Goal: Information Seeking & Learning: Learn about a topic

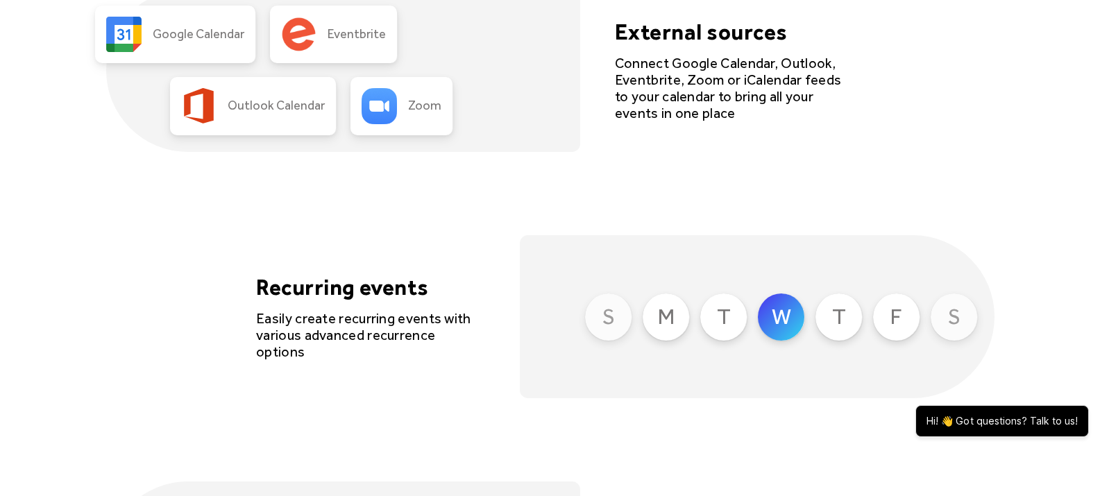
scroll to position [3395, 0]
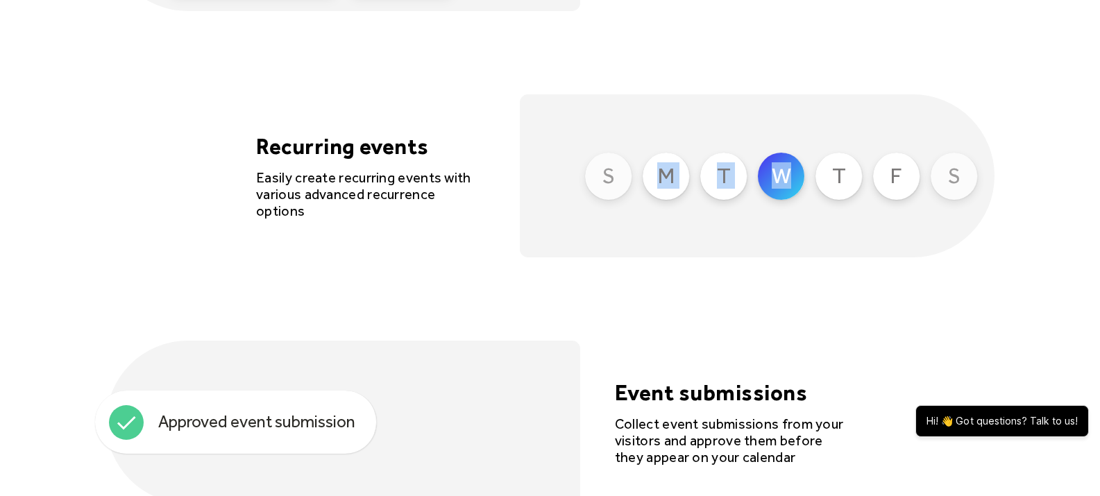
drag, startPoint x: 797, startPoint y: 219, endPoint x: 583, endPoint y: 207, distance: 214.0
click at [583, 207] on div "S M T W T F S" at bounding box center [757, 175] width 474 height 163
click at [831, 214] on div "S M T W T F S" at bounding box center [757, 175] width 474 height 163
drag, startPoint x: 638, startPoint y: 181, endPoint x: 979, endPoint y: 191, distance: 340.8
click at [979, 191] on div "S M T W T F S" at bounding box center [757, 175] width 474 height 163
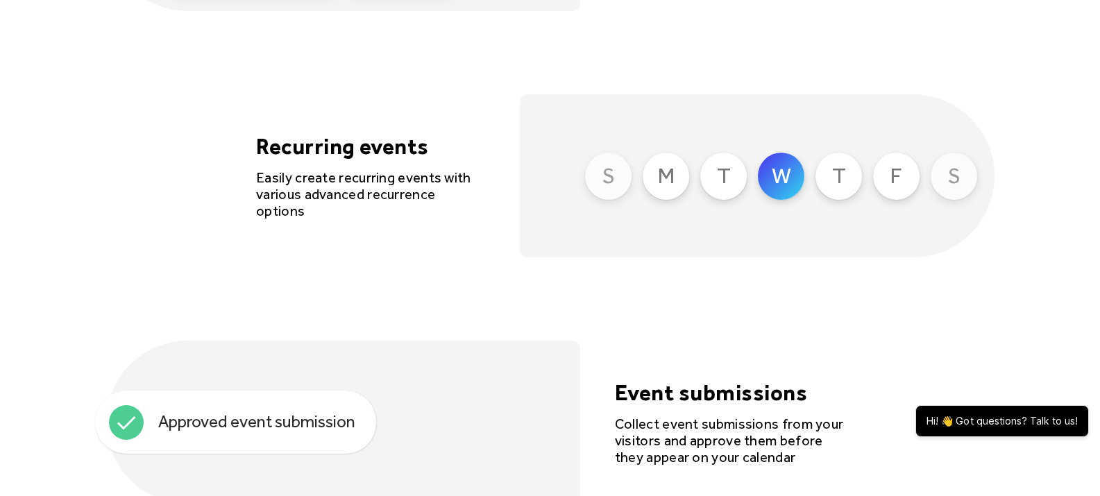
click at [968, 181] on div "S" at bounding box center [953, 176] width 47 height 47
drag, startPoint x: 968, startPoint y: 180, endPoint x: 545, endPoint y: 160, distance: 423.0
click at [545, 160] on div "S M T W T F S" at bounding box center [757, 175] width 474 height 163
click at [692, 268] on div "Month Week Agenda cards Flexible layouts Choose from 4 different layouts: Month…" at bounding box center [550, 52] width 888 height 1395
drag, startPoint x: 616, startPoint y: 173, endPoint x: 567, endPoint y: 191, distance: 52.5
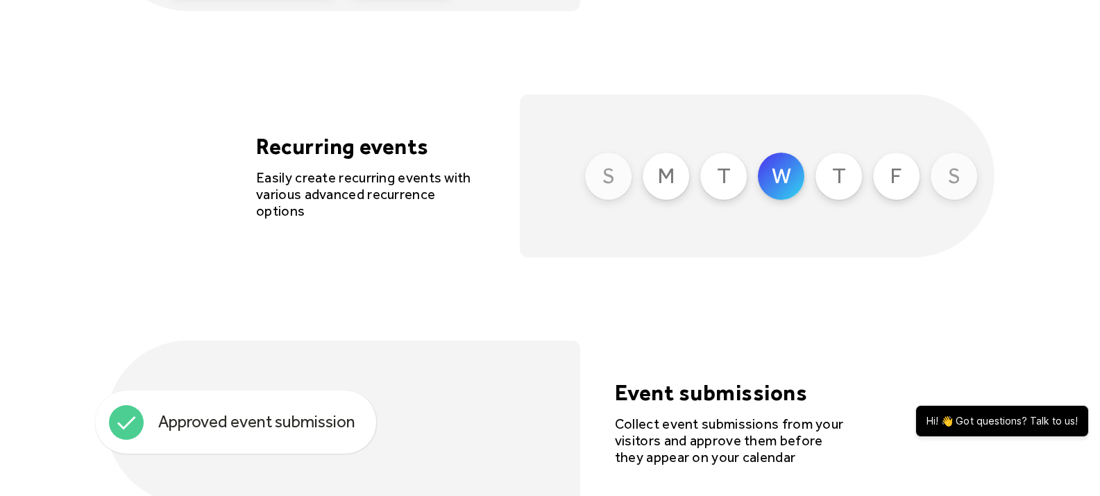
click at [567, 191] on div "S M T W T F S" at bounding box center [757, 175] width 474 height 163
click at [614, 270] on div "Month Week Agenda cards Flexible layouts Choose from 4 different layouts: Month…" at bounding box center [550, 52] width 888 height 1395
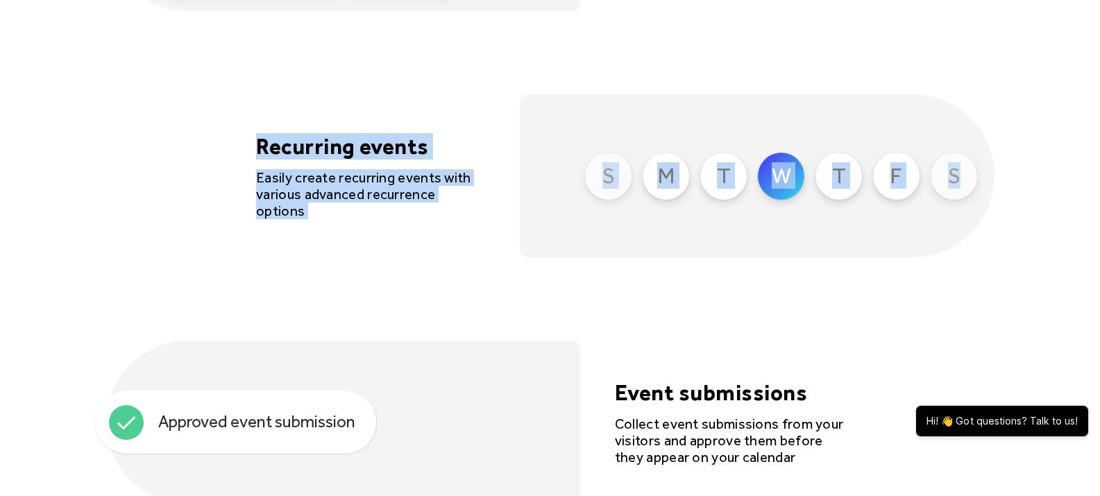
drag, startPoint x: 232, startPoint y: 151, endPoint x: 990, endPoint y: 241, distance: 762.9
click at [990, 241] on div "Recurring events Easily create recurring events with various advanced recurrenc…" at bounding box center [550, 175] width 888 height 163
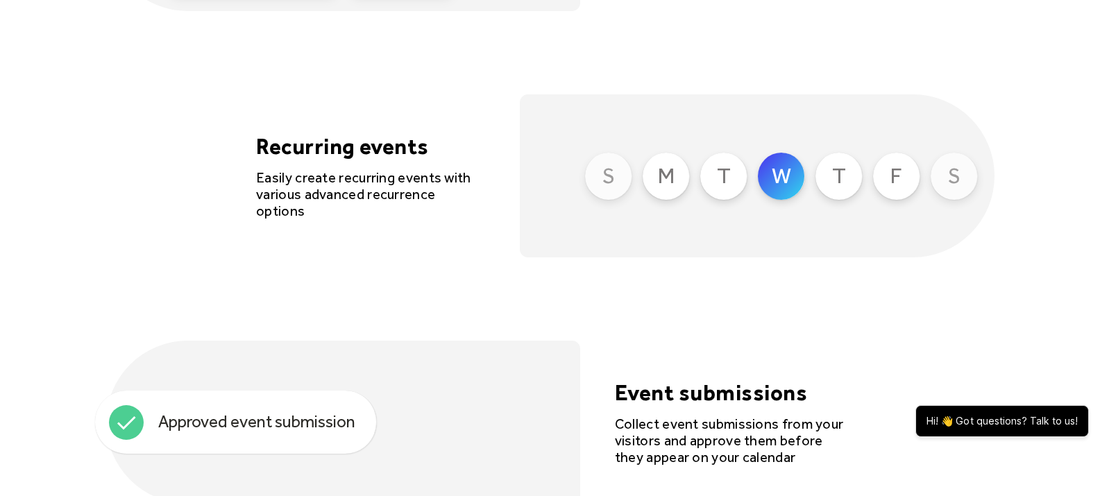
click at [898, 329] on div "Month Week Agenda cards Flexible layouts Choose from 4 different layouts: Month…" at bounding box center [550, 52] width 888 height 1395
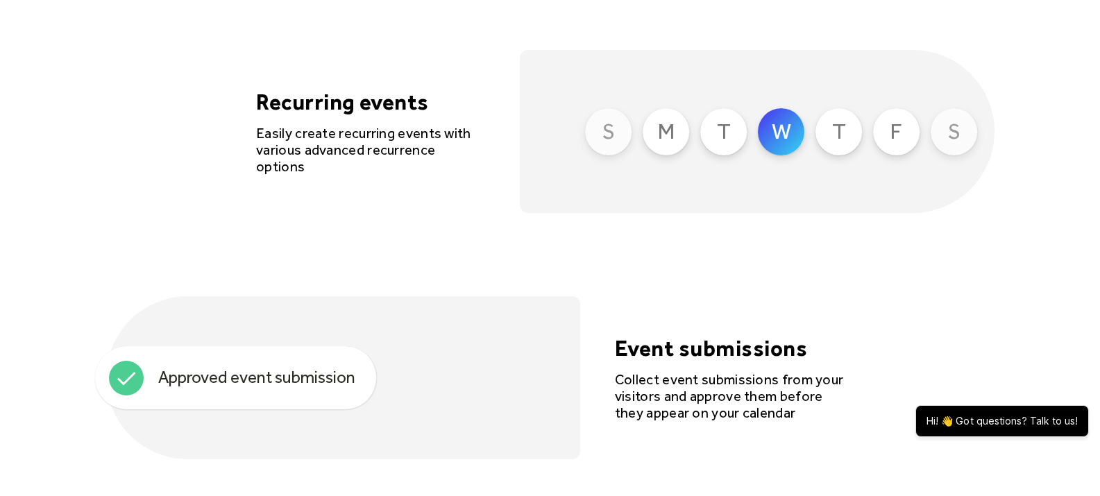
scroll to position [3691, 0]
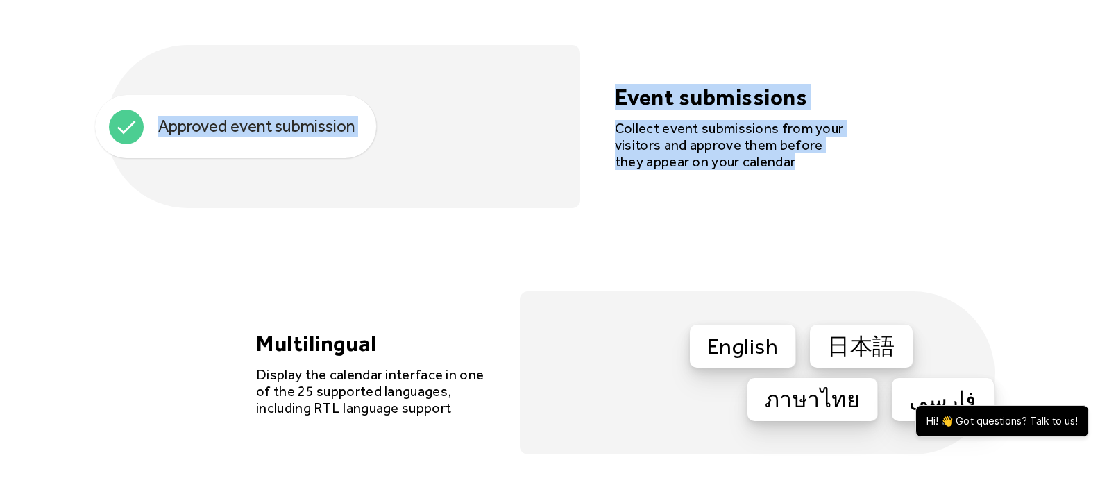
drag, startPoint x: 141, startPoint y: 114, endPoint x: 811, endPoint y: 167, distance: 672.3
click at [811, 167] on div "Approved event submission Event submissions Collect event submissions from your…" at bounding box center [550, 126] width 888 height 163
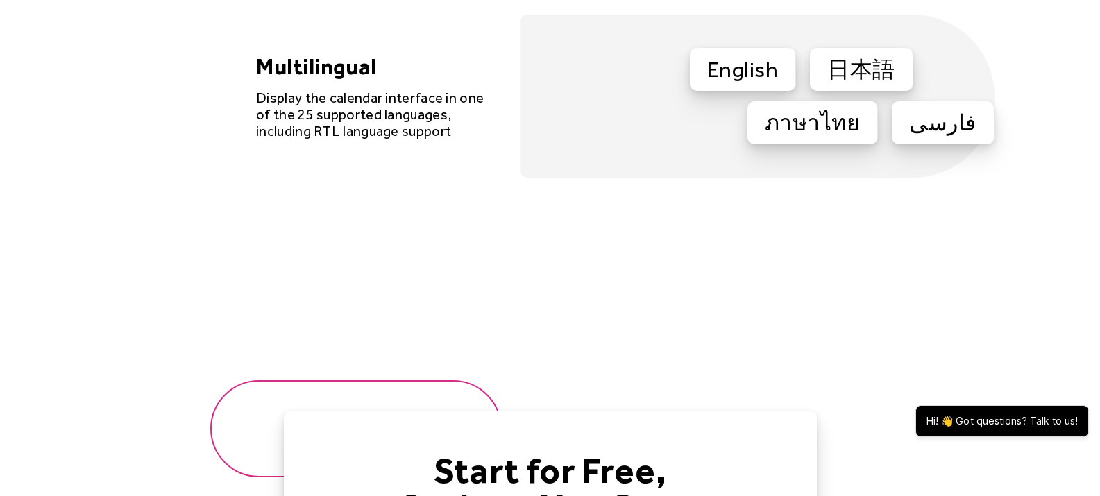
scroll to position [4000, 0]
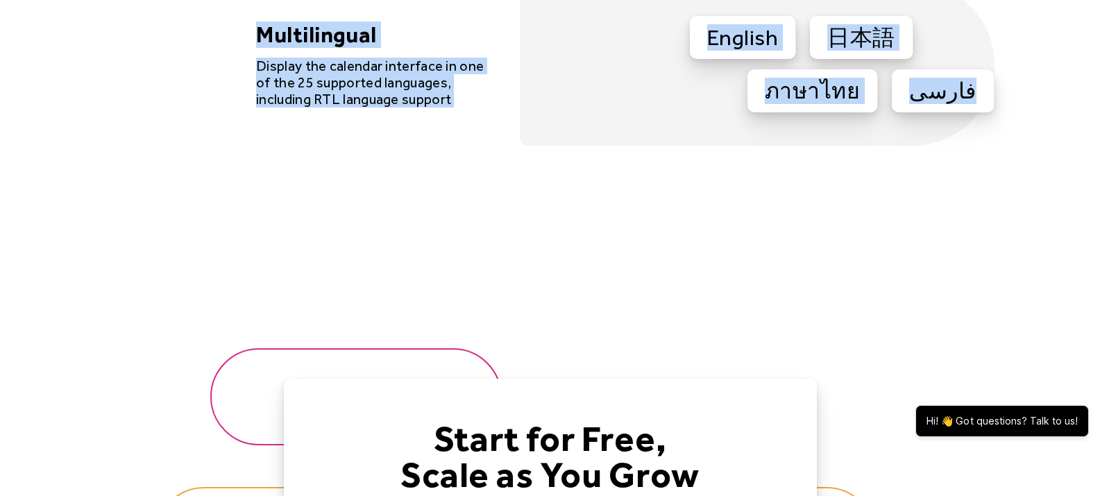
drag, startPoint x: 990, startPoint y: 87, endPoint x: 169, endPoint y: 42, distance: 822.7
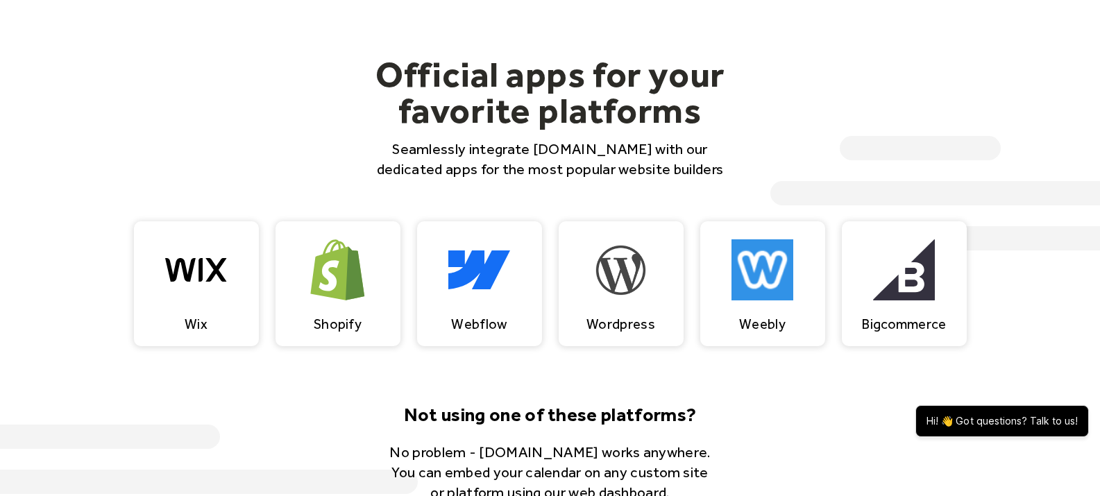
scroll to position [1299, 0]
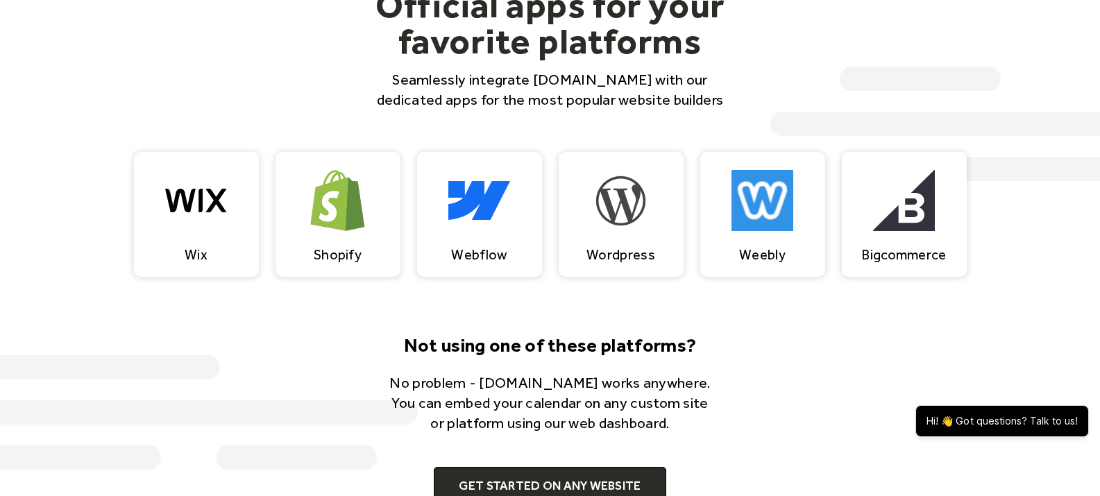
drag, startPoint x: 386, startPoint y: 346, endPoint x: 751, endPoint y: 423, distance: 373.0
click at [751, 423] on div "Not using one of these platforms? No problem - EventsCalendar.co works anywhere…" at bounding box center [550, 418] width 888 height 173
click at [825, 370] on div "Not using one of these platforms? No problem - EventsCalendar.co works anywhere…" at bounding box center [550, 418] width 888 height 173
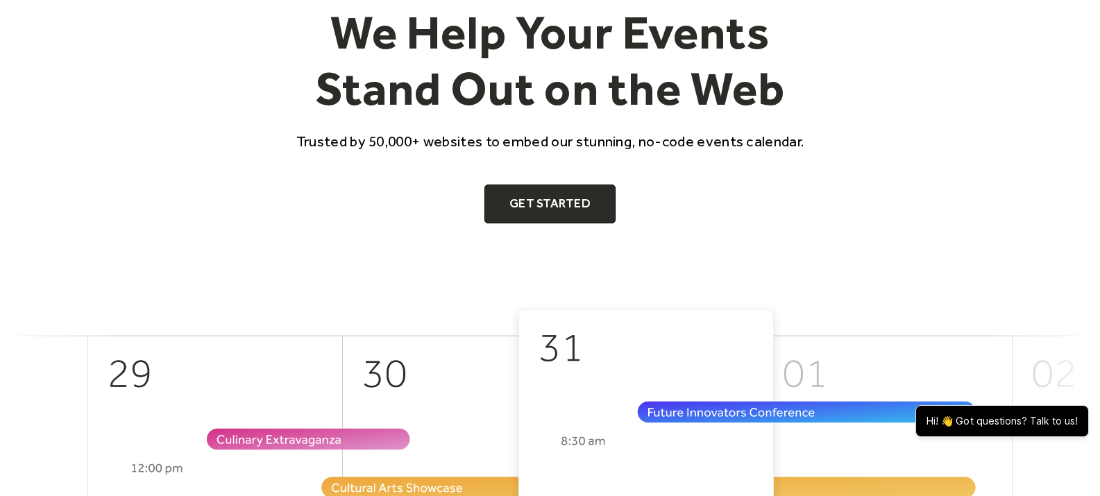
scroll to position [0, 0]
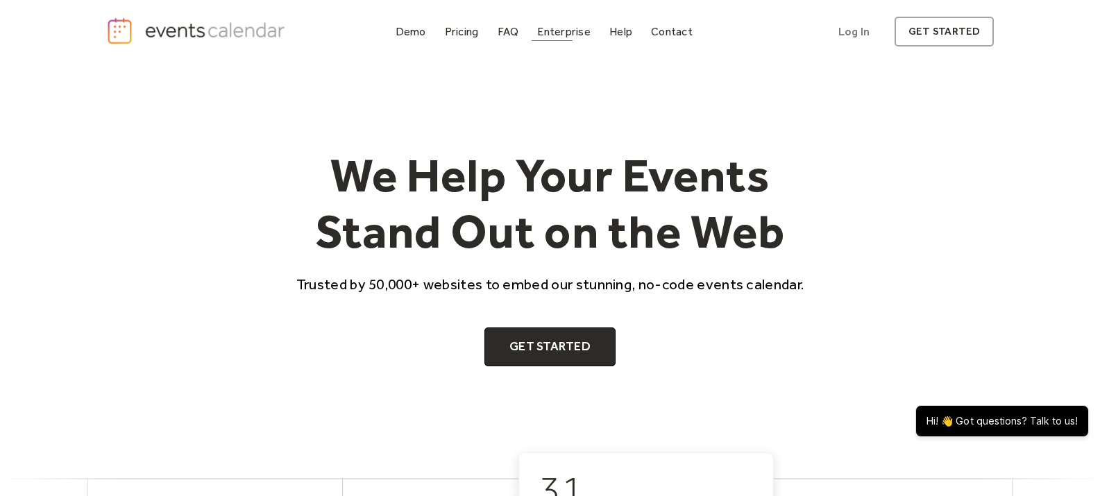
click at [580, 35] on div "Enterprise" at bounding box center [563, 32] width 53 height 8
